Goal: Task Accomplishment & Management: Complete application form

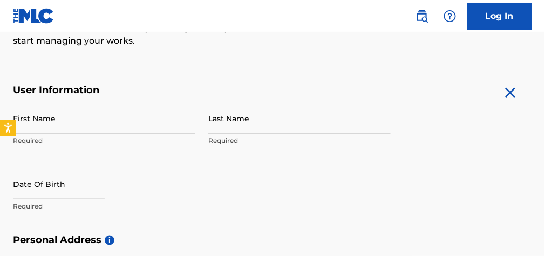
scroll to position [173, 0]
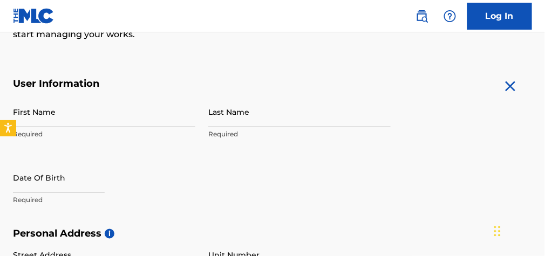
click at [44, 123] on input "First Name" at bounding box center [104, 112] width 182 height 31
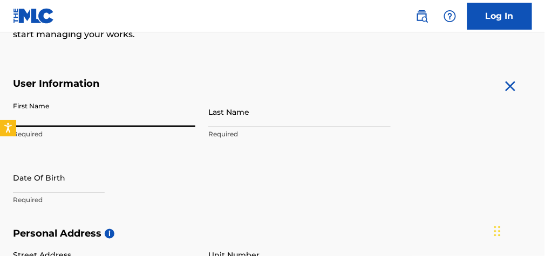
click at [54, 121] on input "First Name" at bounding box center [104, 112] width 182 height 31
click at [54, 124] on input "First Name" at bounding box center [104, 112] width 182 height 31
type input "Timothy"
click at [214, 123] on input "Last Name" at bounding box center [299, 112] width 182 height 31
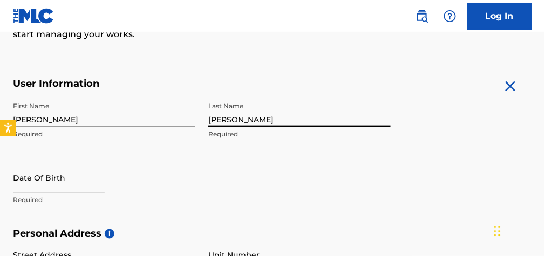
type input "Carpenter"
click at [35, 193] on input "text" at bounding box center [59, 177] width 92 height 31
select select "7"
select select "2025"
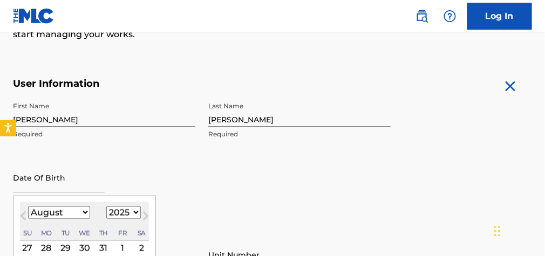
scroll to position [216, 0]
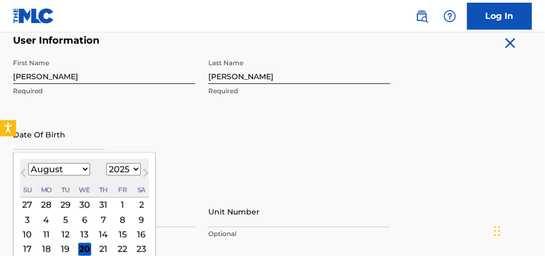
click at [120, 145] on div "Date Of Birth Previous Month Next Month August 2025 January February March Apri…" at bounding box center [104, 143] width 182 height 49
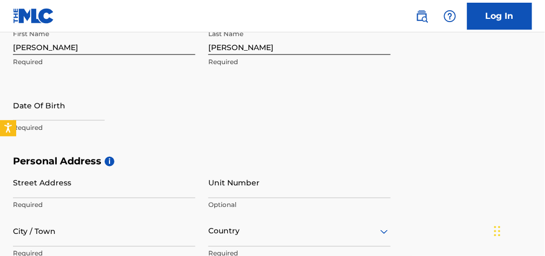
scroll to position [259, 0]
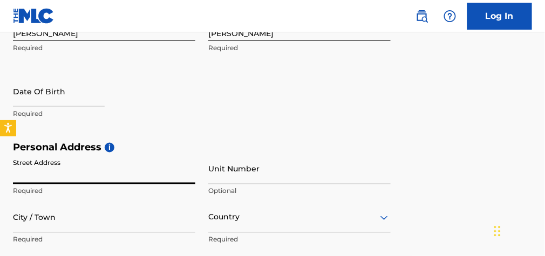
click at [52, 180] on input "Street Address" at bounding box center [104, 169] width 182 height 31
type input "524 Gayle Drive"
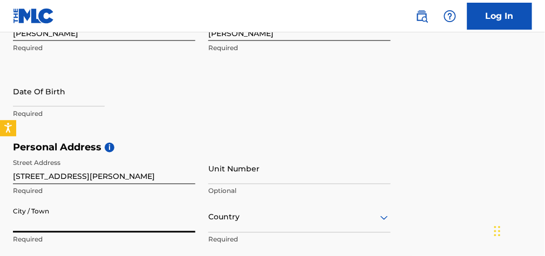
click at [50, 233] on input "City / Town" at bounding box center [104, 217] width 182 height 31
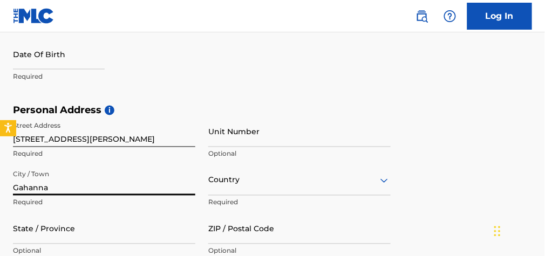
scroll to position [345, 0]
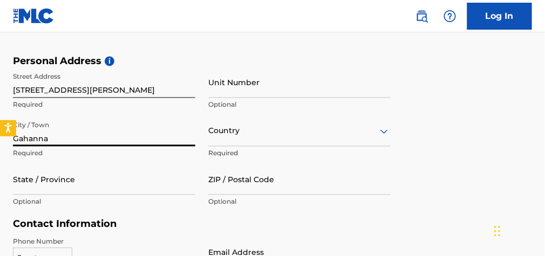
type input "Gahanna"
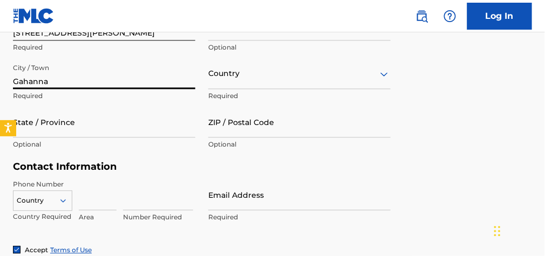
click at [381, 90] on div "Country" at bounding box center [299, 74] width 182 height 31
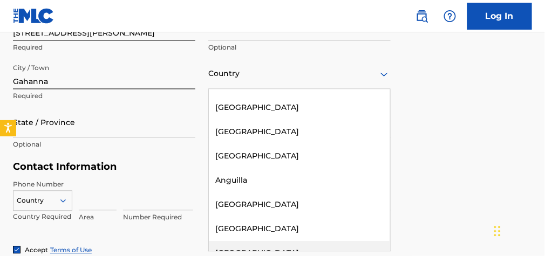
scroll to position [0, 0]
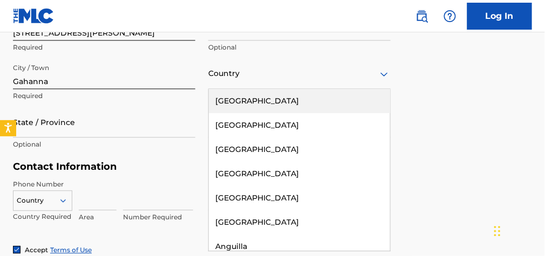
click at [239, 107] on div "United States" at bounding box center [299, 102] width 181 height 24
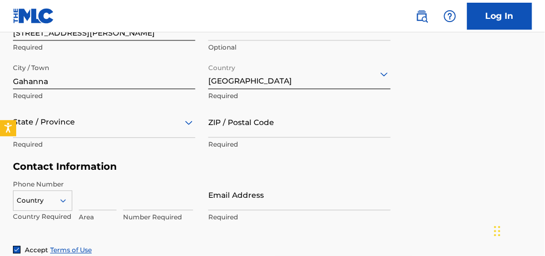
scroll to position [451, 0]
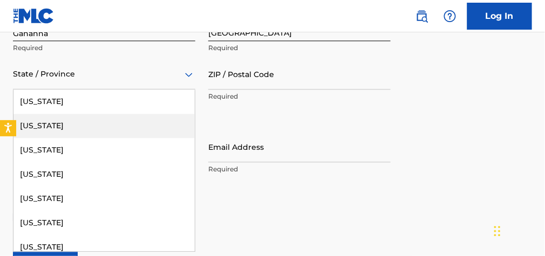
click at [57, 90] on div "57 results available. Use Up and Down to choose options, press Enter to select …" at bounding box center [104, 74] width 182 height 31
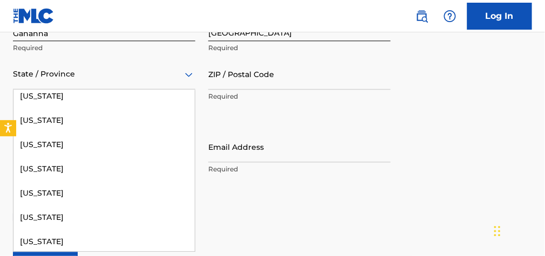
scroll to position [906, 0]
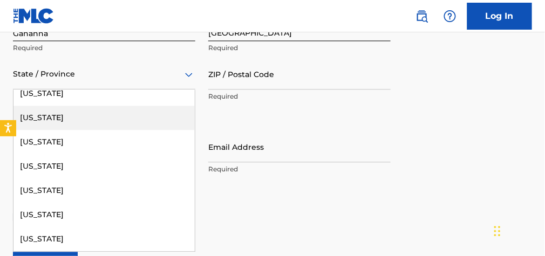
click at [40, 125] on div "Ohio" at bounding box center [103, 118] width 181 height 24
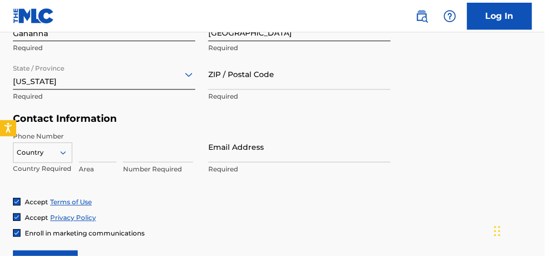
click at [154, 161] on input at bounding box center [158, 147] width 70 height 31
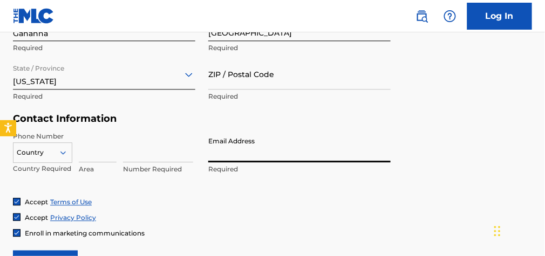
click at [217, 162] on input "Email Address" at bounding box center [299, 147] width 182 height 31
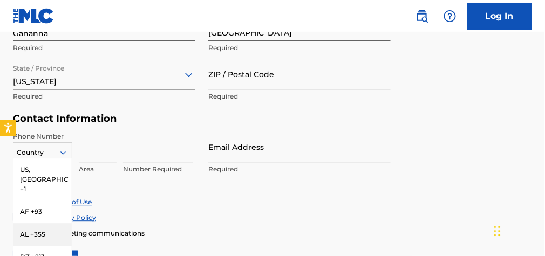
scroll to position [521, 0]
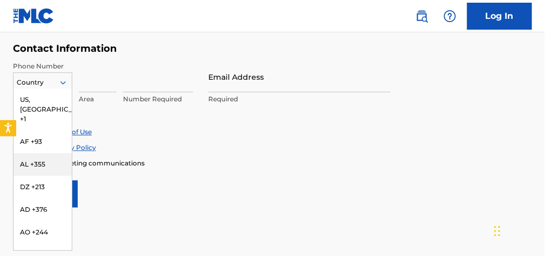
click at [63, 88] on div "216 results available. Use Up and Down to choose options, press Enter to select…" at bounding box center [42, 80] width 59 height 16
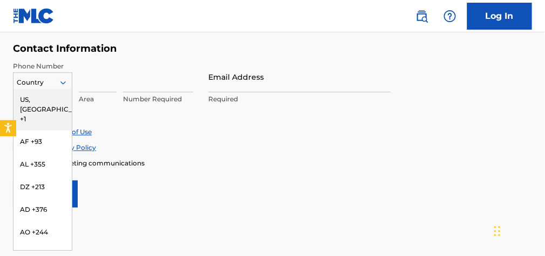
click at [38, 106] on div "US, CA +1" at bounding box center [42, 109] width 58 height 42
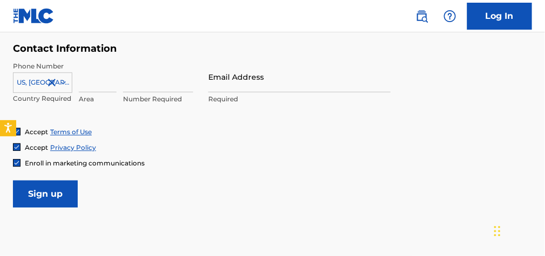
click at [88, 92] on input at bounding box center [98, 76] width 38 height 31
type input "614"
click at [144, 92] on input at bounding box center [158, 76] width 70 height 31
click at [147, 111] on p "Invalid value, length of value must be 7" at bounding box center [158, 103] width 70 height 19
click at [141, 92] on input "440" at bounding box center [158, 76] width 70 height 31
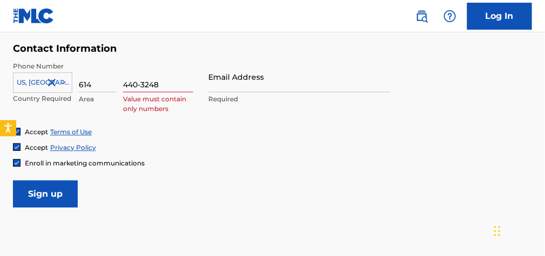
click at [139, 88] on input "440-3248" at bounding box center [158, 76] width 70 height 31
type input "4403248"
click at [212, 87] on input "Email Address" at bounding box center [299, 76] width 182 height 31
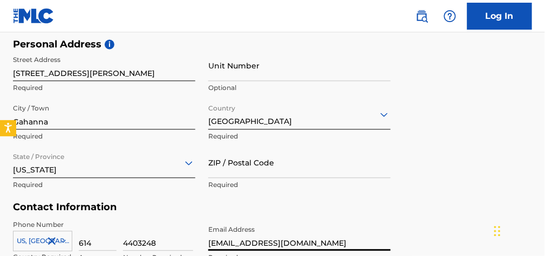
scroll to position [348, 0]
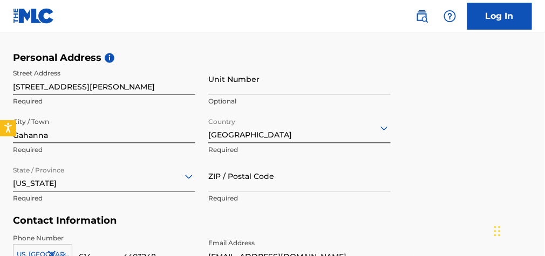
type input "holykeys@msn.com"
click at [221, 192] on input "ZIP / Postal Code" at bounding box center [299, 176] width 182 height 31
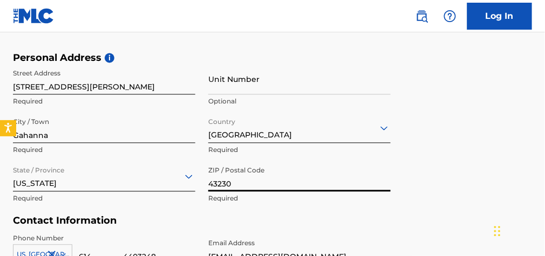
type input "43230"
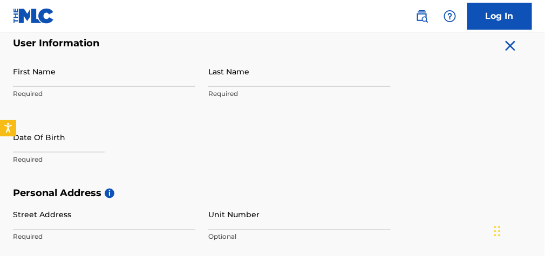
scroll to position [215, 0]
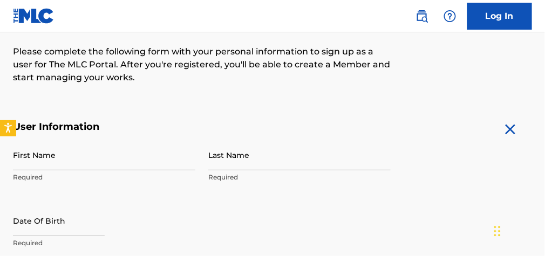
scroll to position [173, 0]
